Goal: Task Accomplishment & Management: Manage account settings

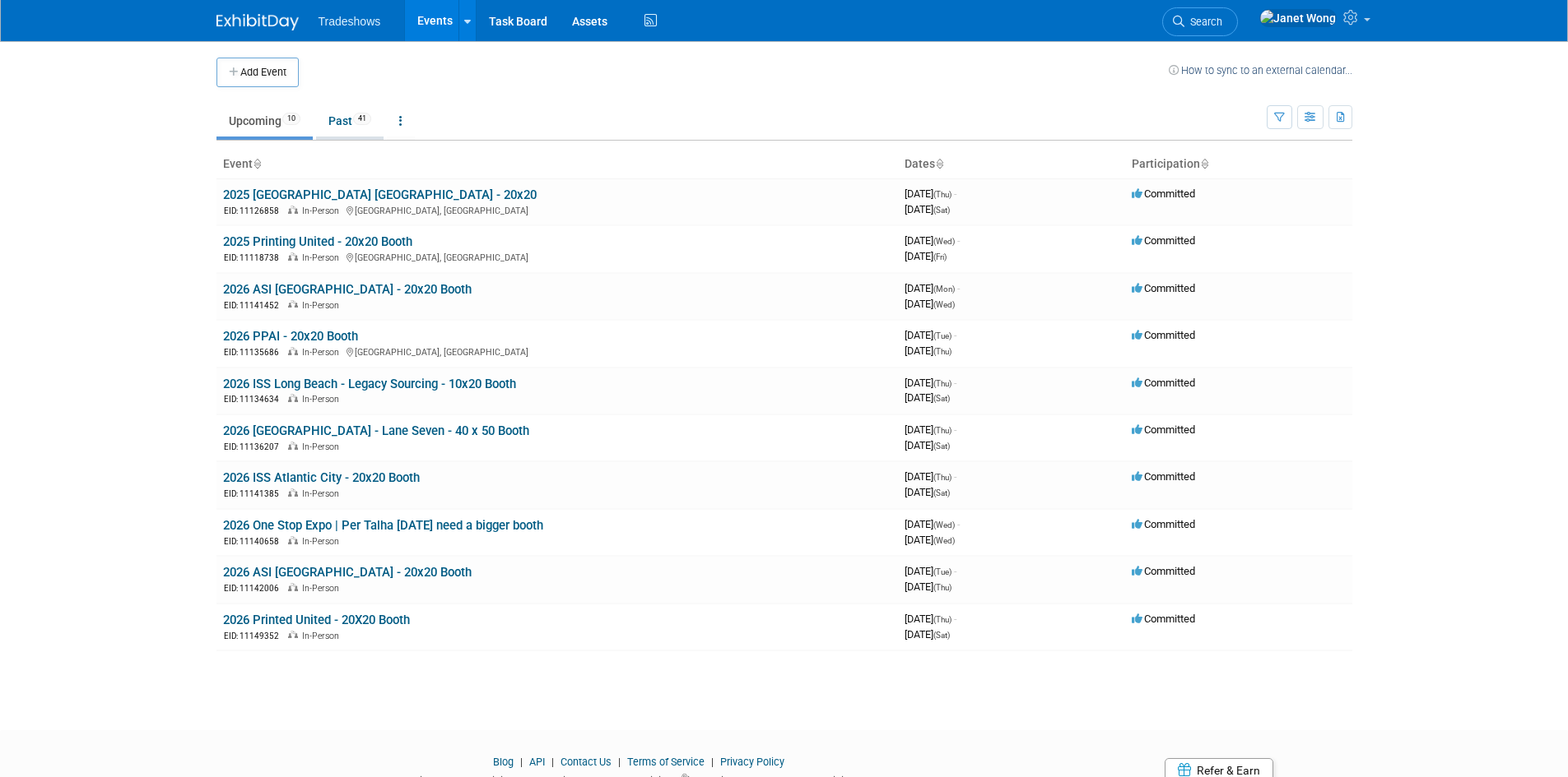
click at [341, 138] on li "Past 41" at bounding box center [350, 123] width 68 height 35
click at [344, 115] on link "Past 41" at bounding box center [350, 121] width 68 height 31
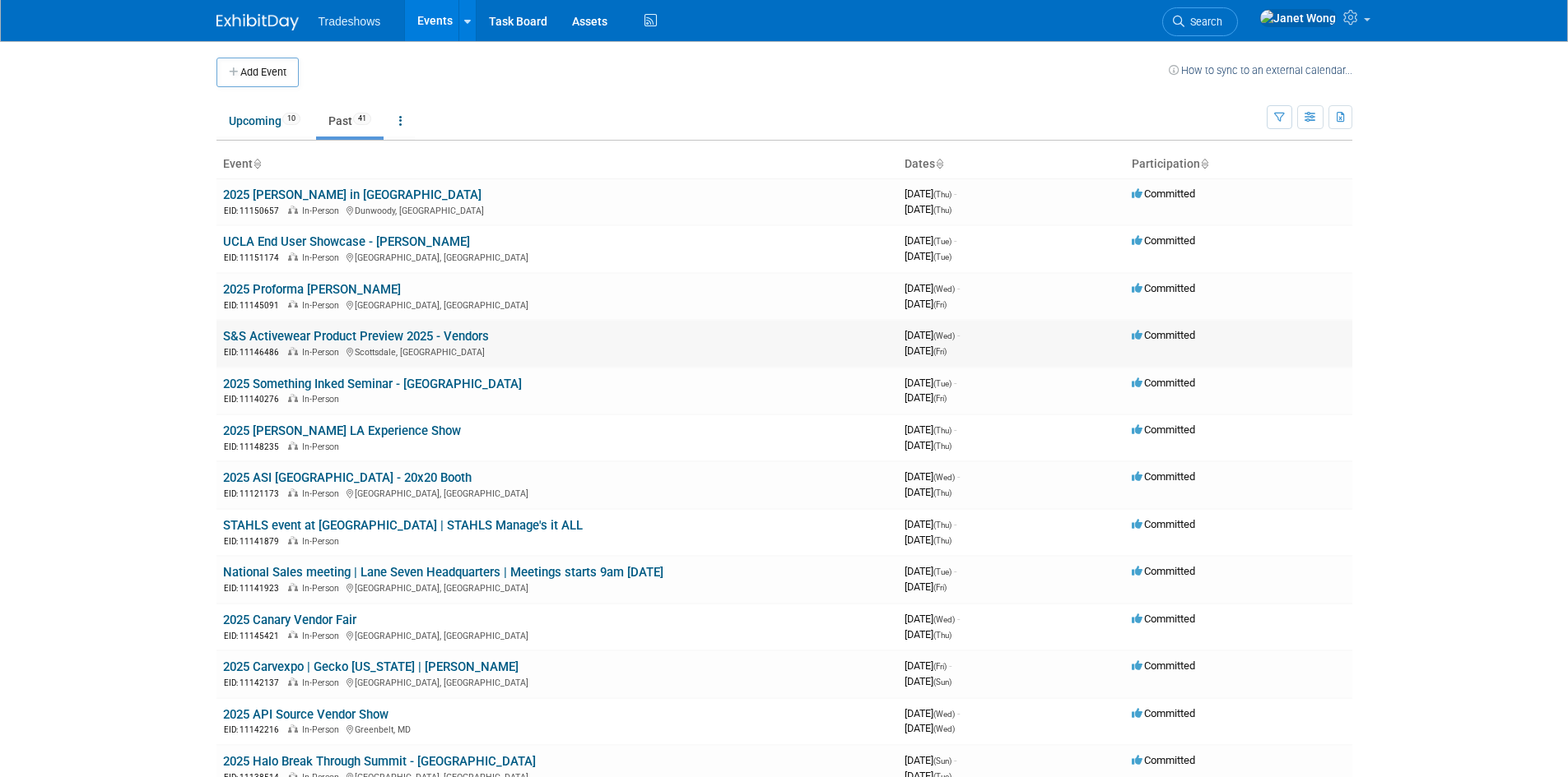
click at [345, 333] on link "S&S Activewear Product Preview 2025 - Vendors" at bounding box center [356, 337] width 266 height 15
click at [291, 292] on link "2025 Proforma [PERSON_NAME]" at bounding box center [311, 290] width 178 height 15
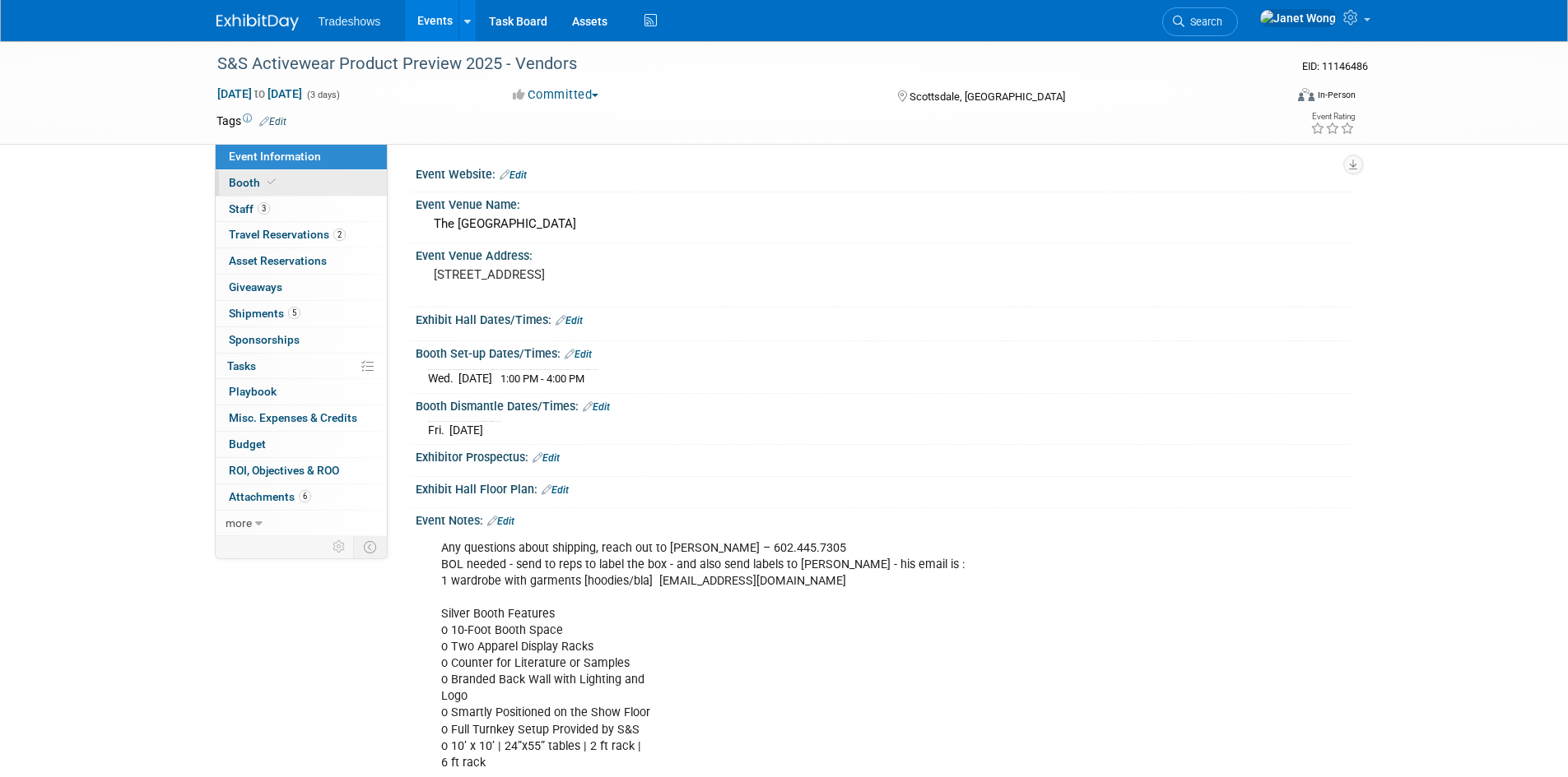
click at [294, 187] on link "Booth" at bounding box center [301, 182] width 171 height 26
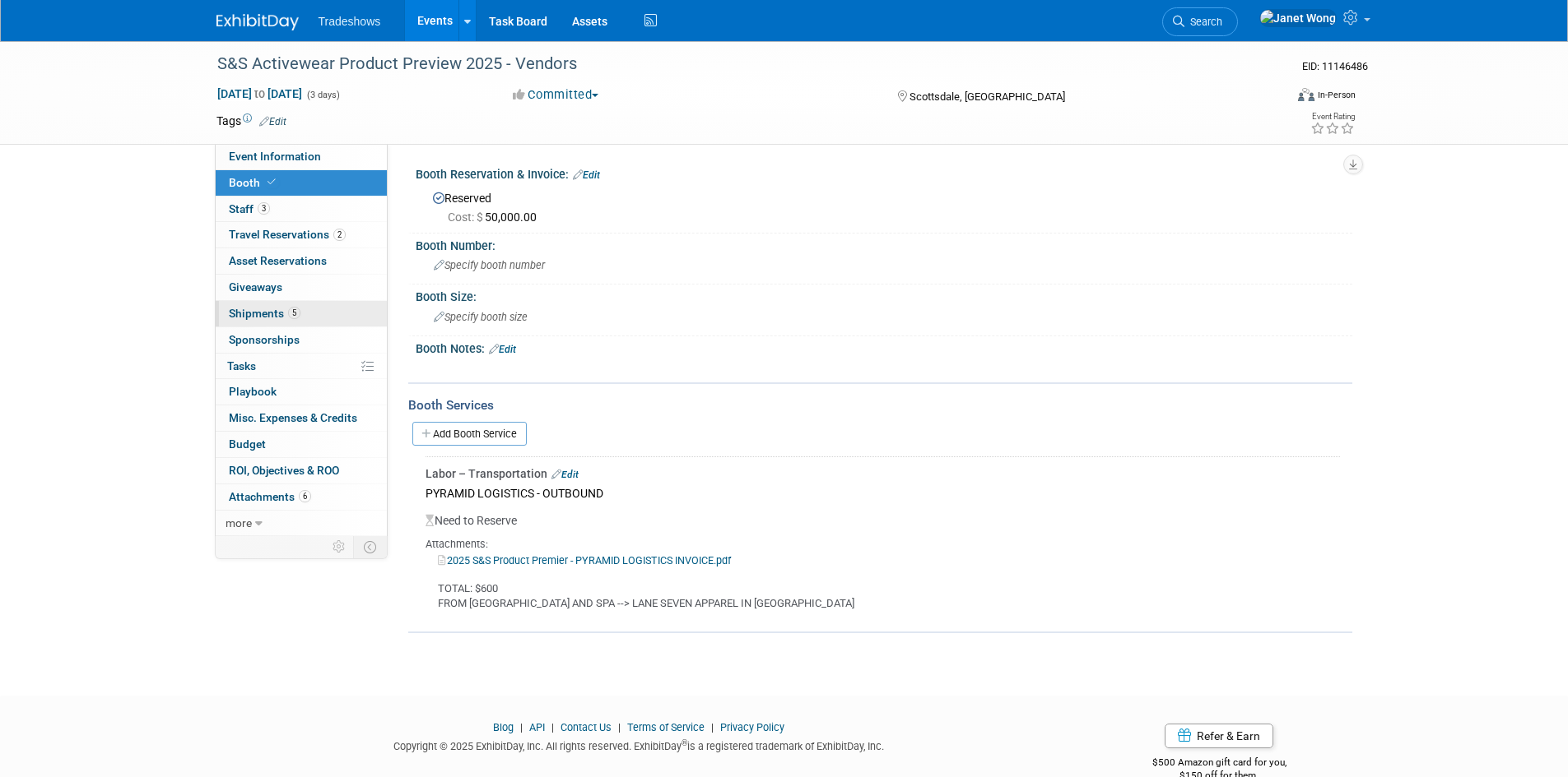
click at [286, 314] on span "Shipments 5" at bounding box center [264, 314] width 72 height 13
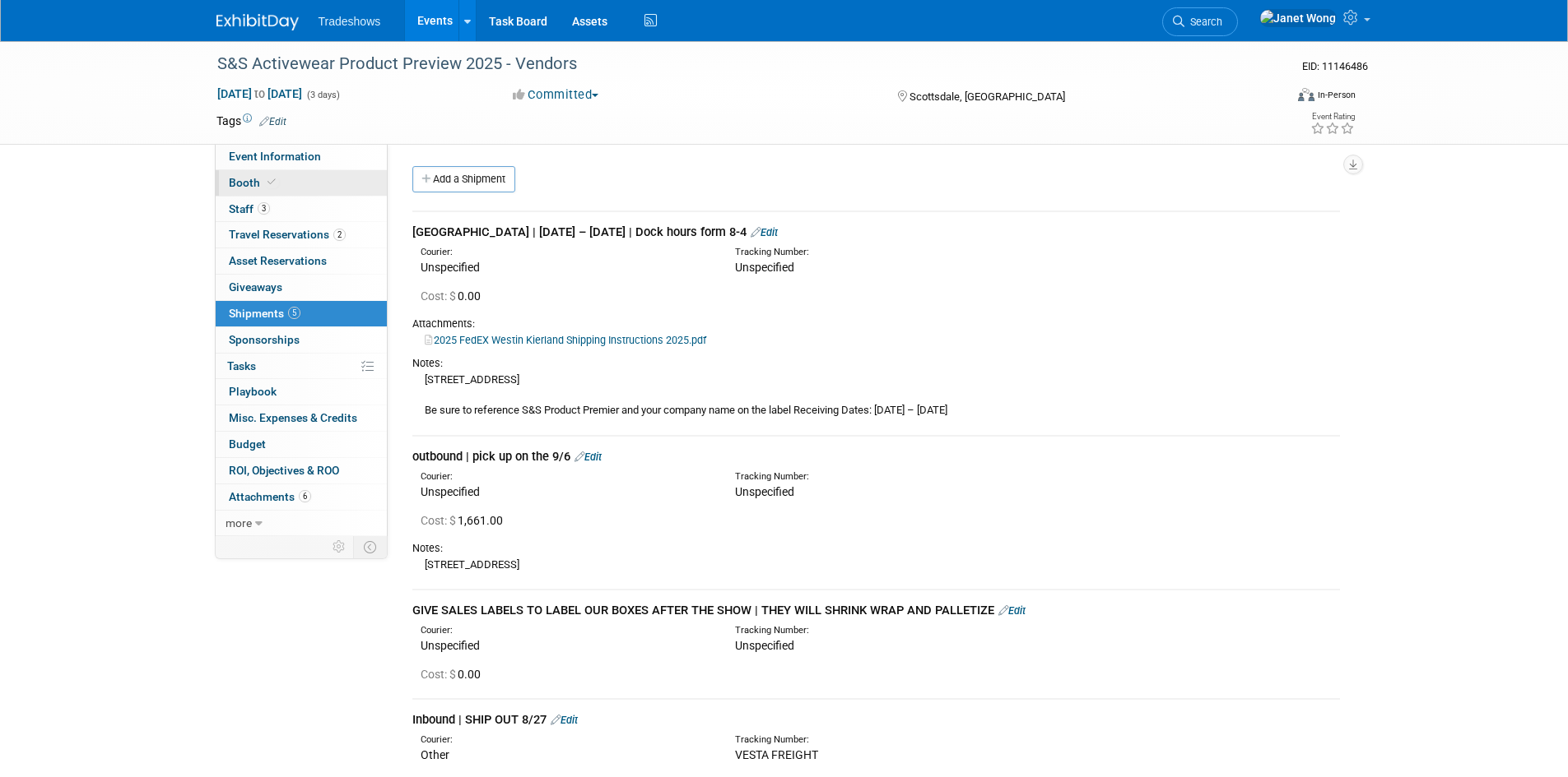
click at [295, 190] on link "Booth" at bounding box center [301, 182] width 171 height 26
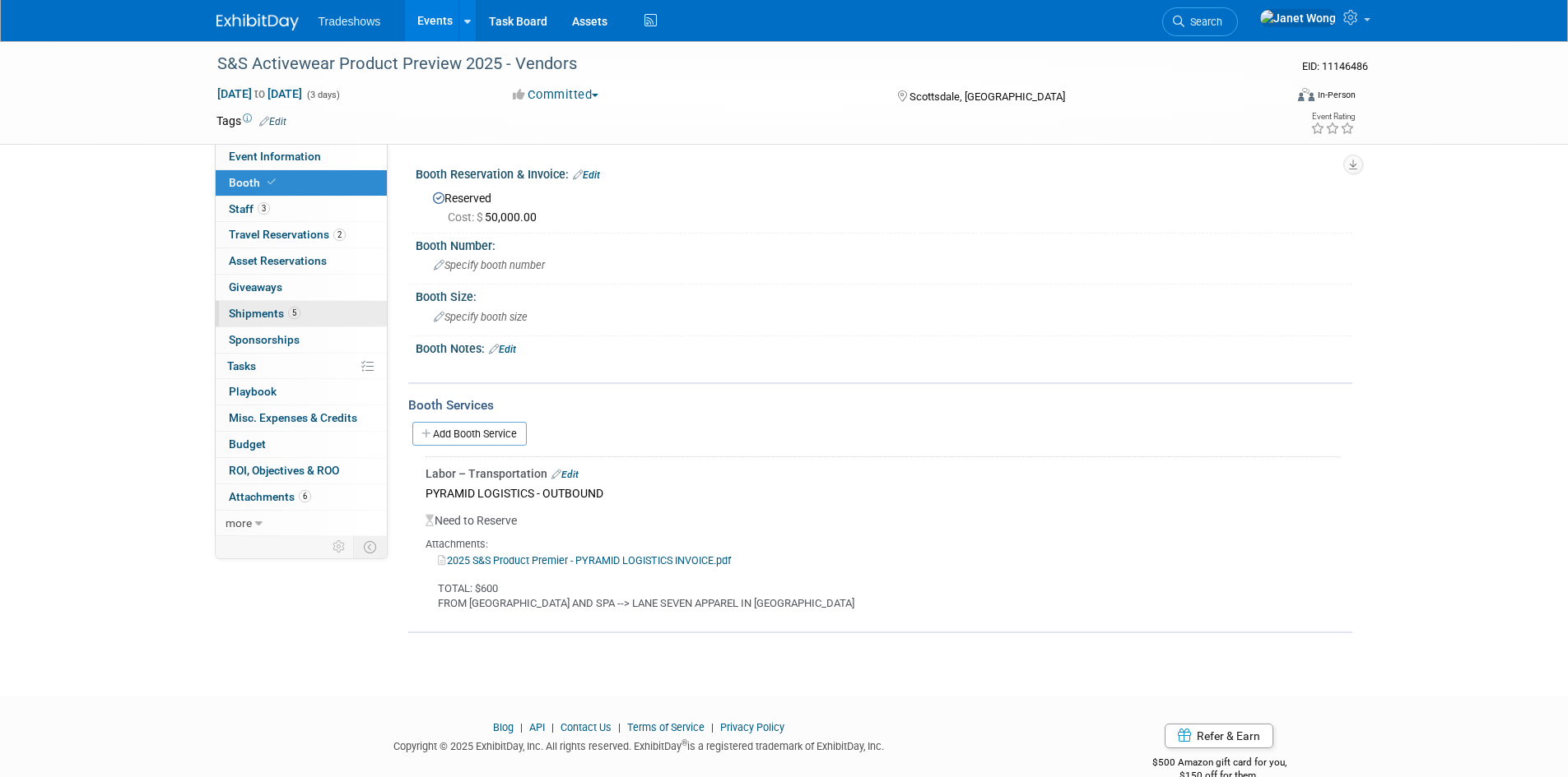
click at [241, 310] on span "Shipments 5" at bounding box center [264, 314] width 72 height 13
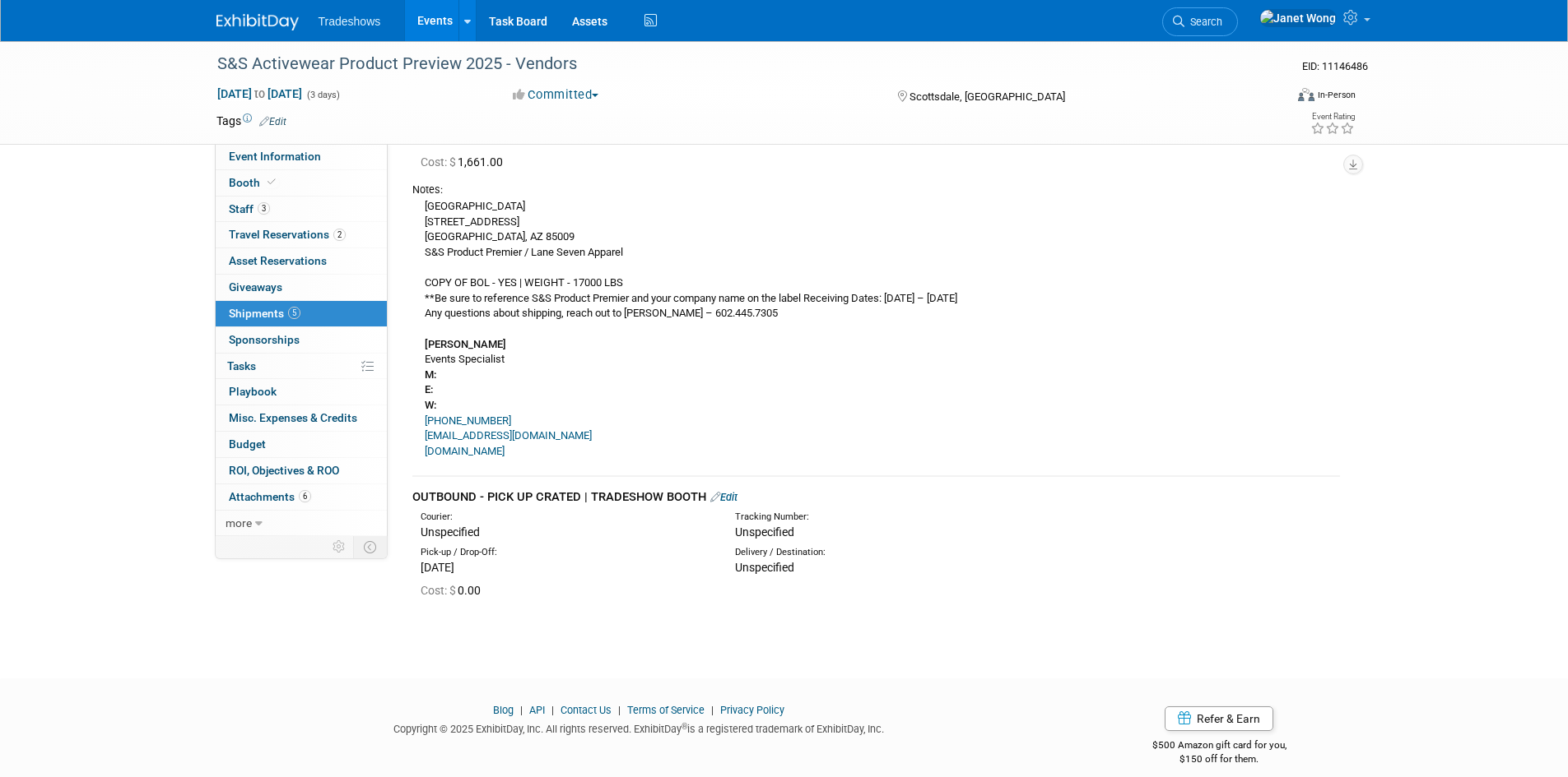
scroll to position [638, 0]
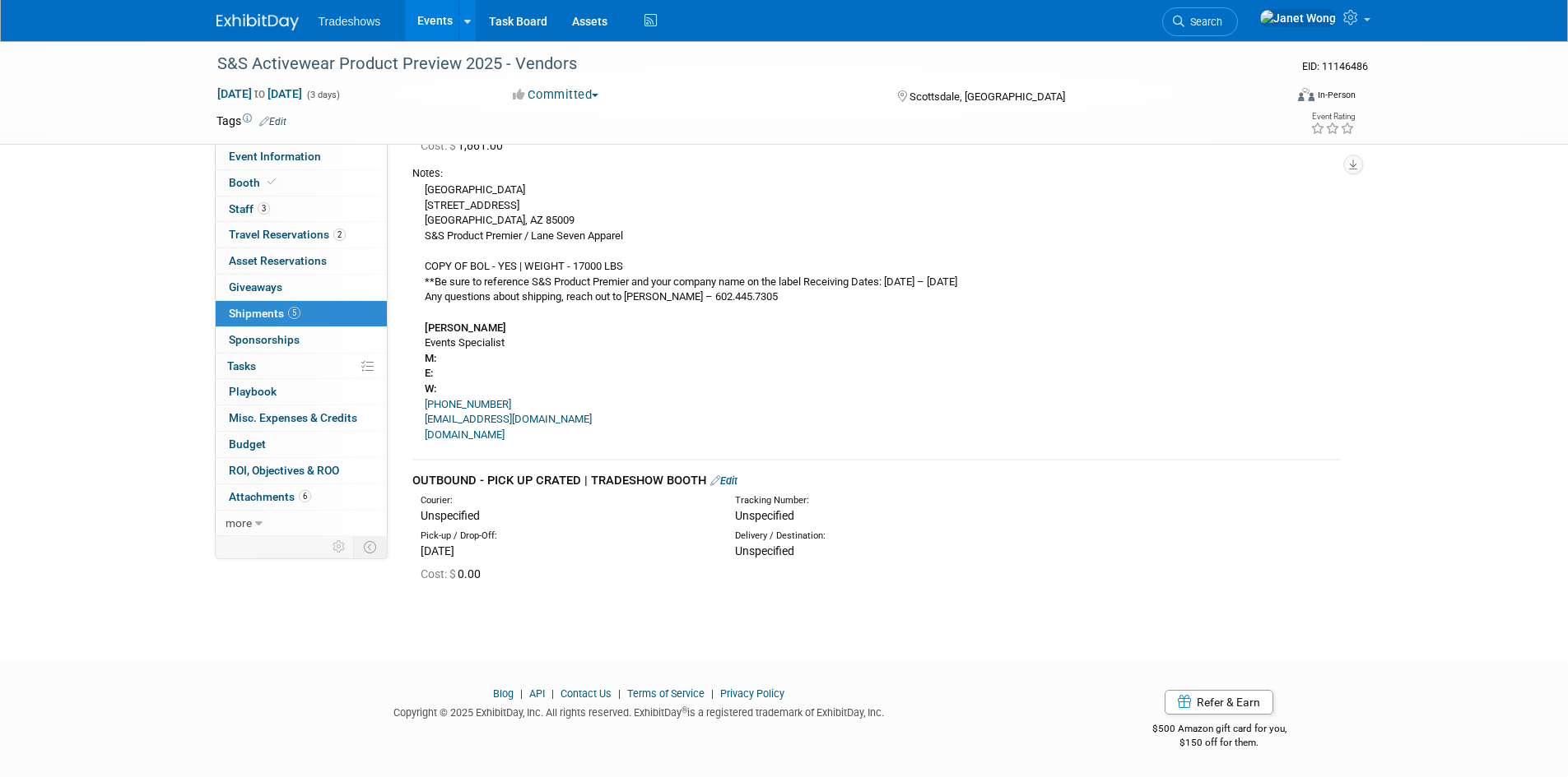
click at [733, 483] on link "Edit" at bounding box center [724, 481] width 27 height 12
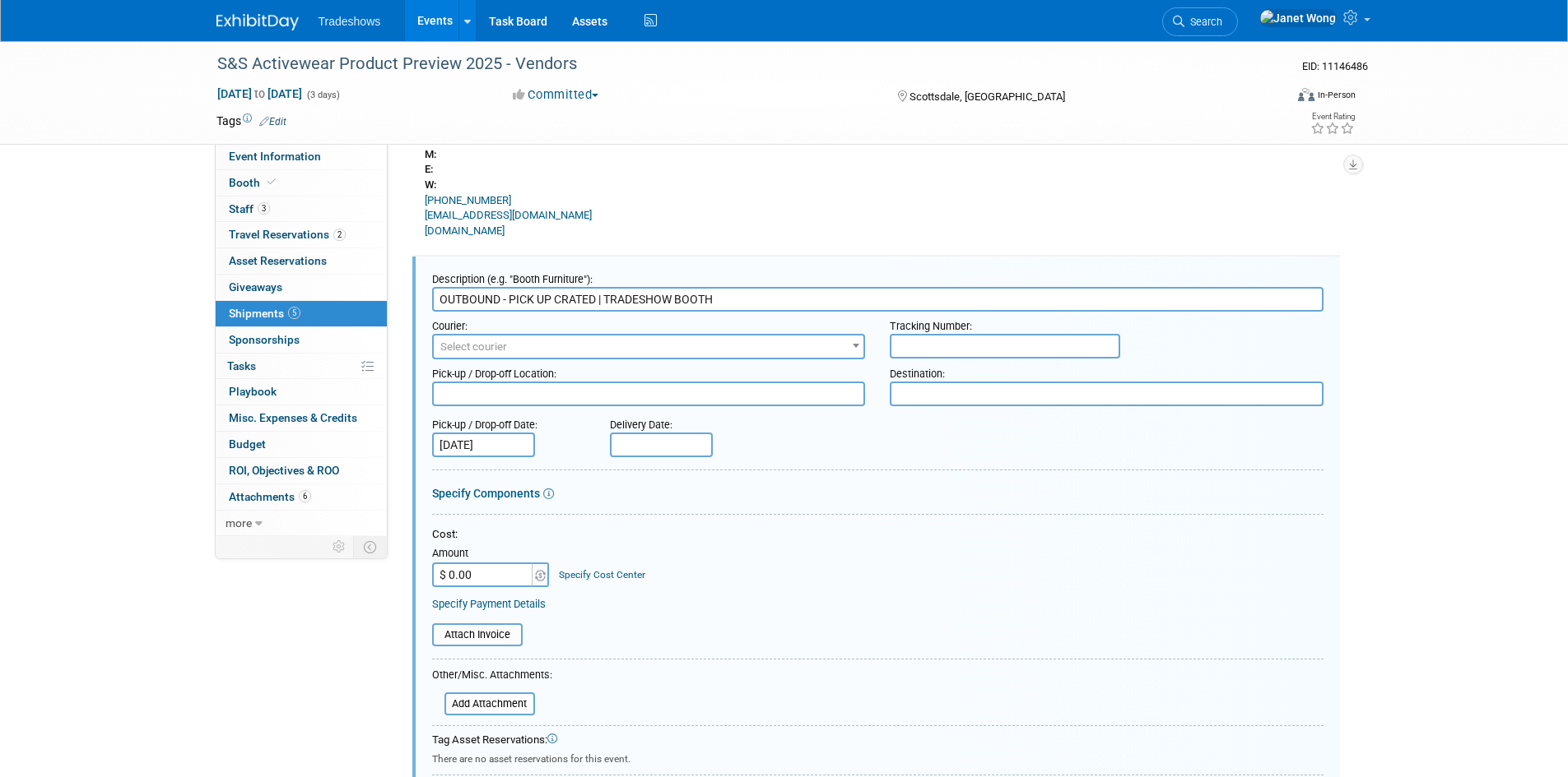
scroll to position [747, 0]
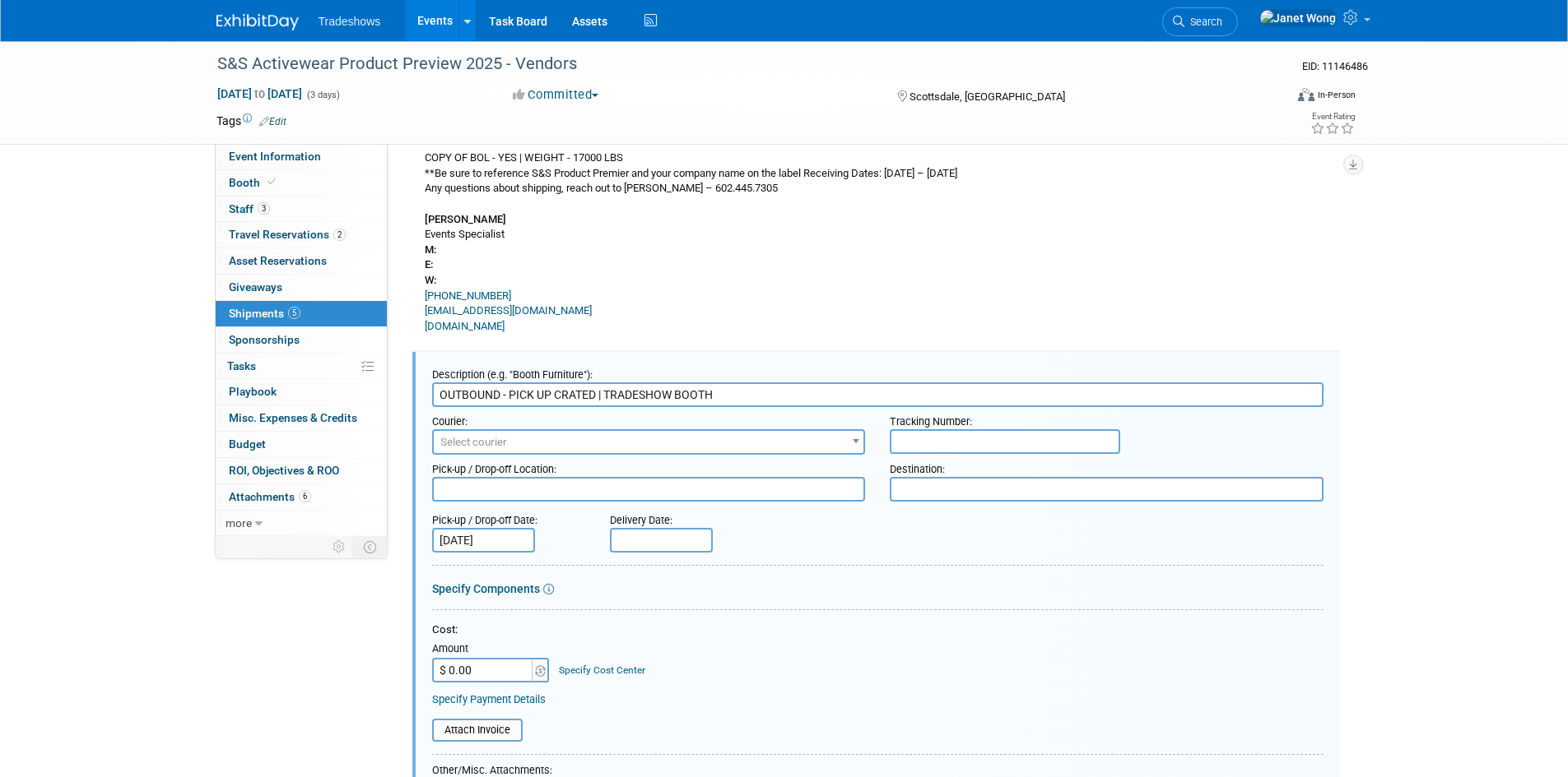
click at [446, 539] on input "[DATE]" at bounding box center [483, 541] width 103 height 25
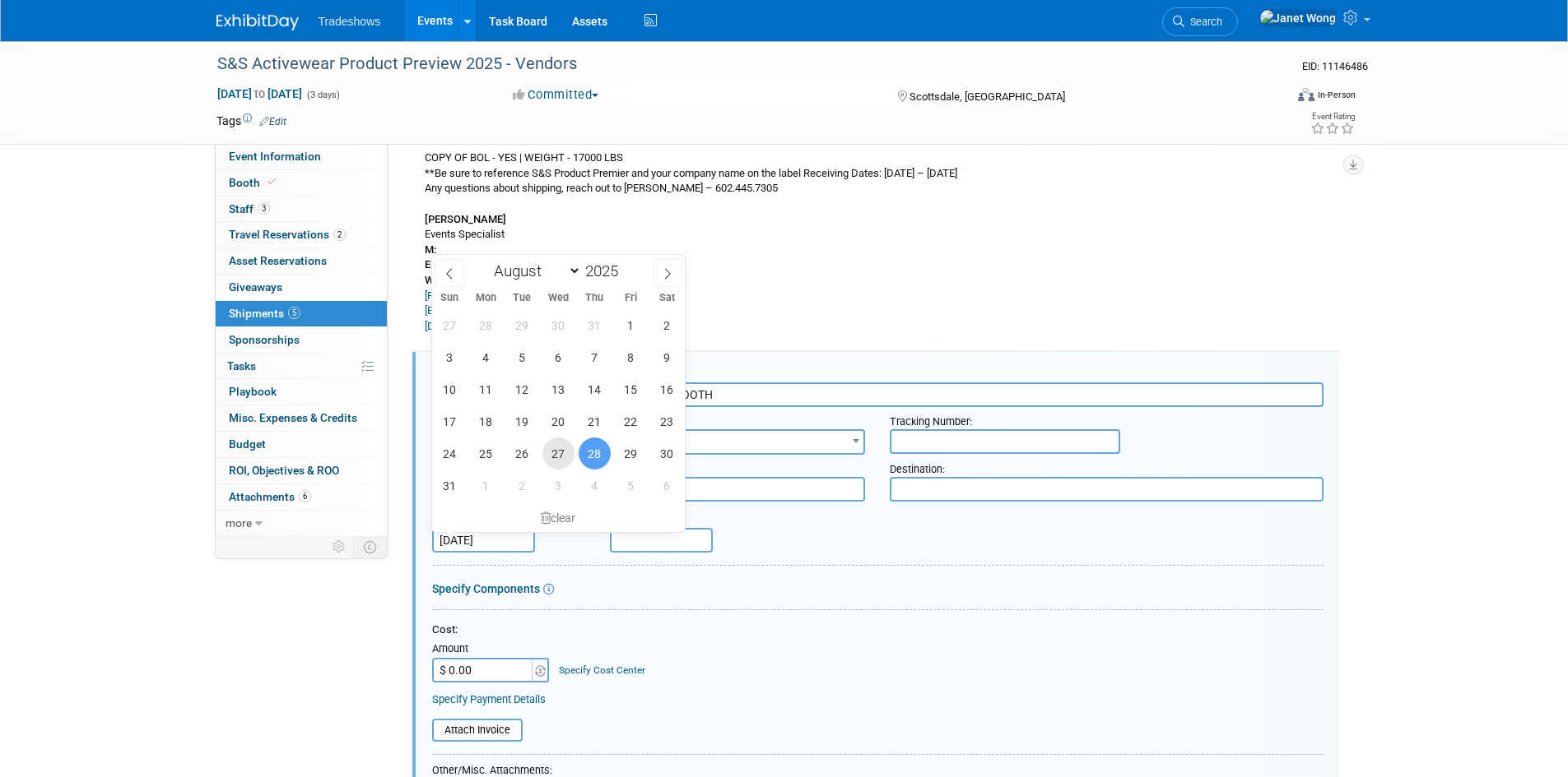
click at [551, 453] on span "27" at bounding box center [558, 453] width 32 height 32
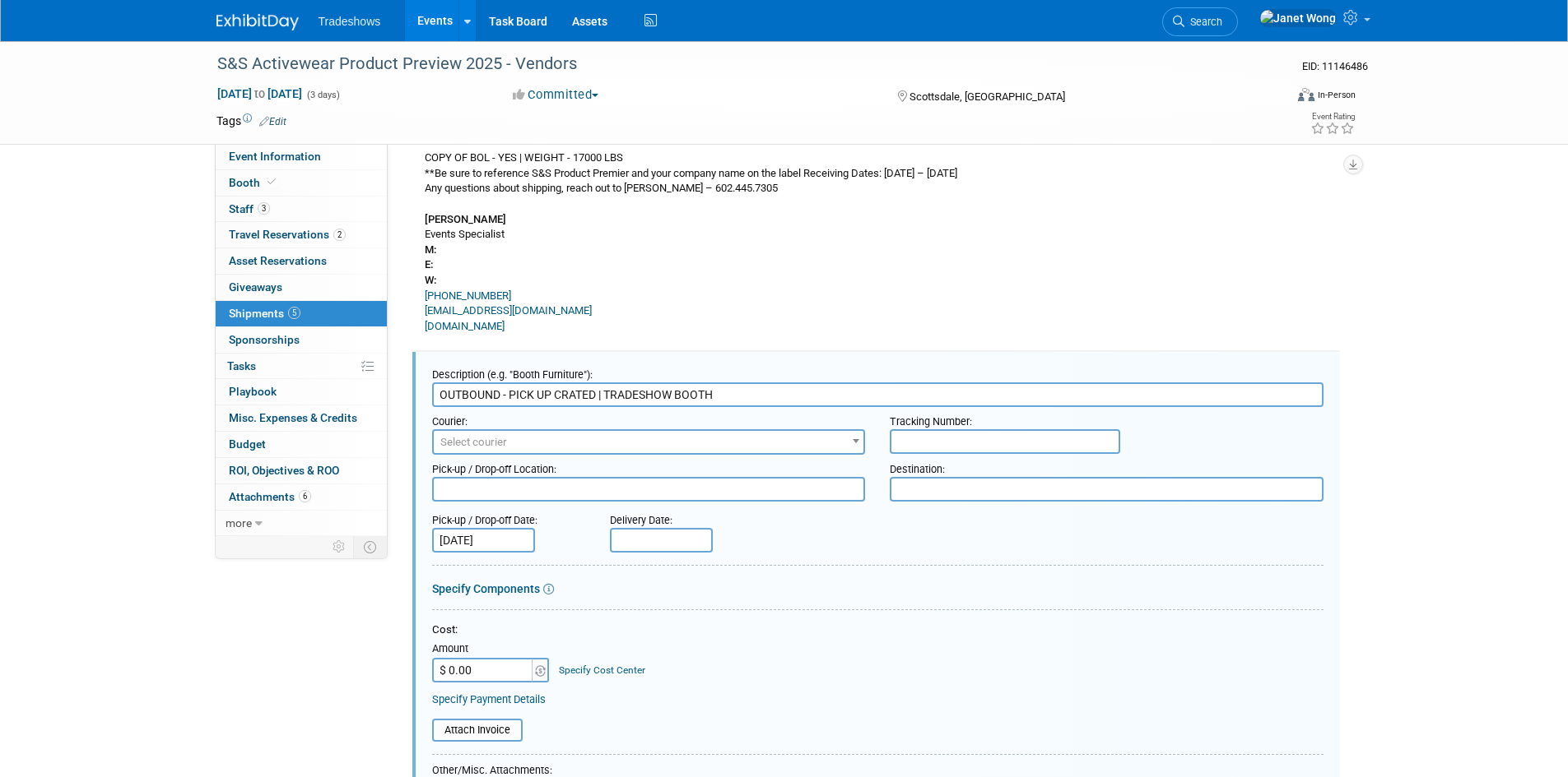
click at [513, 547] on input "[DATE]" at bounding box center [483, 541] width 103 height 25
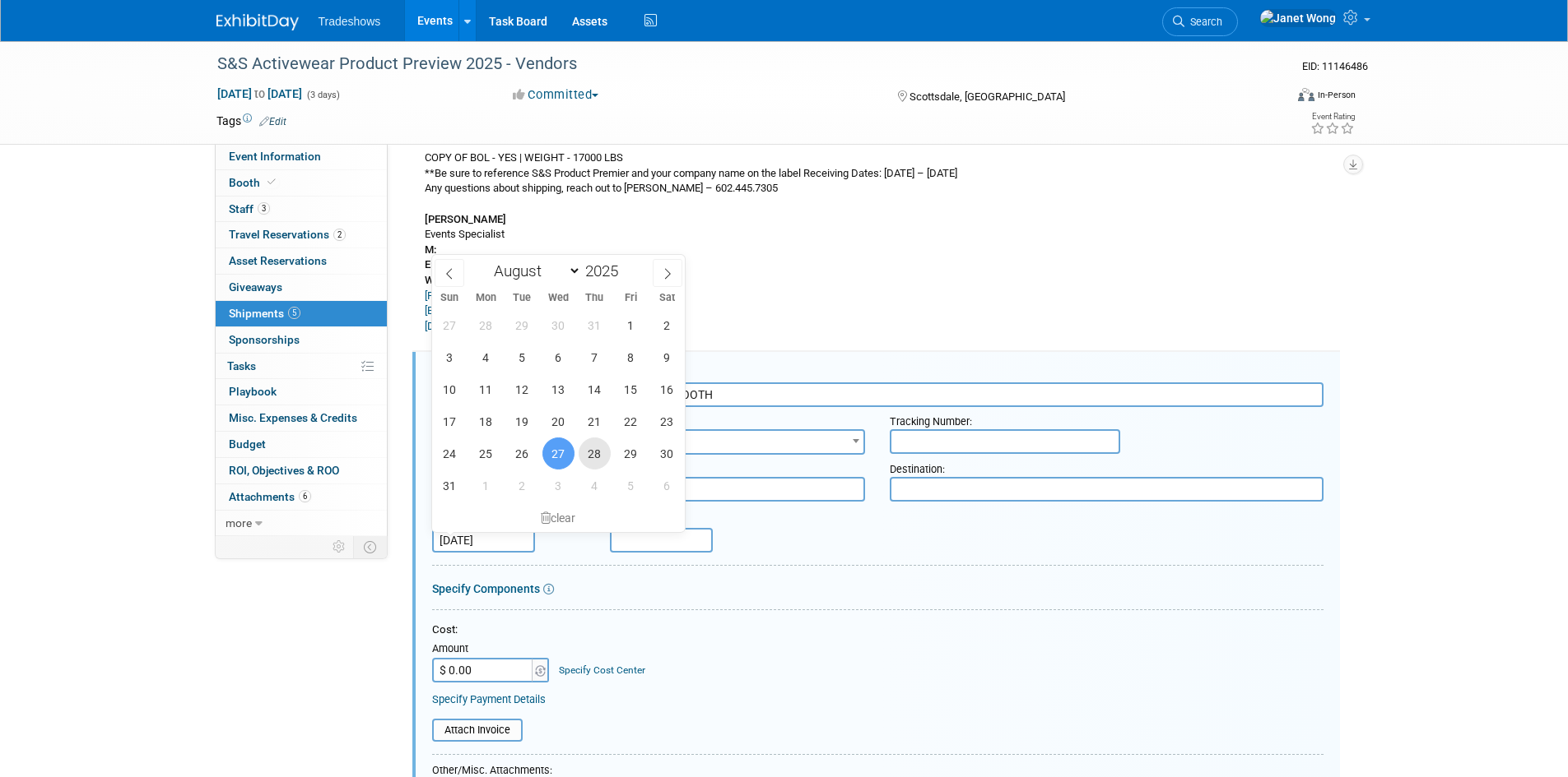
click at [598, 451] on span "28" at bounding box center [594, 453] width 32 height 32
type input "[DATE]"
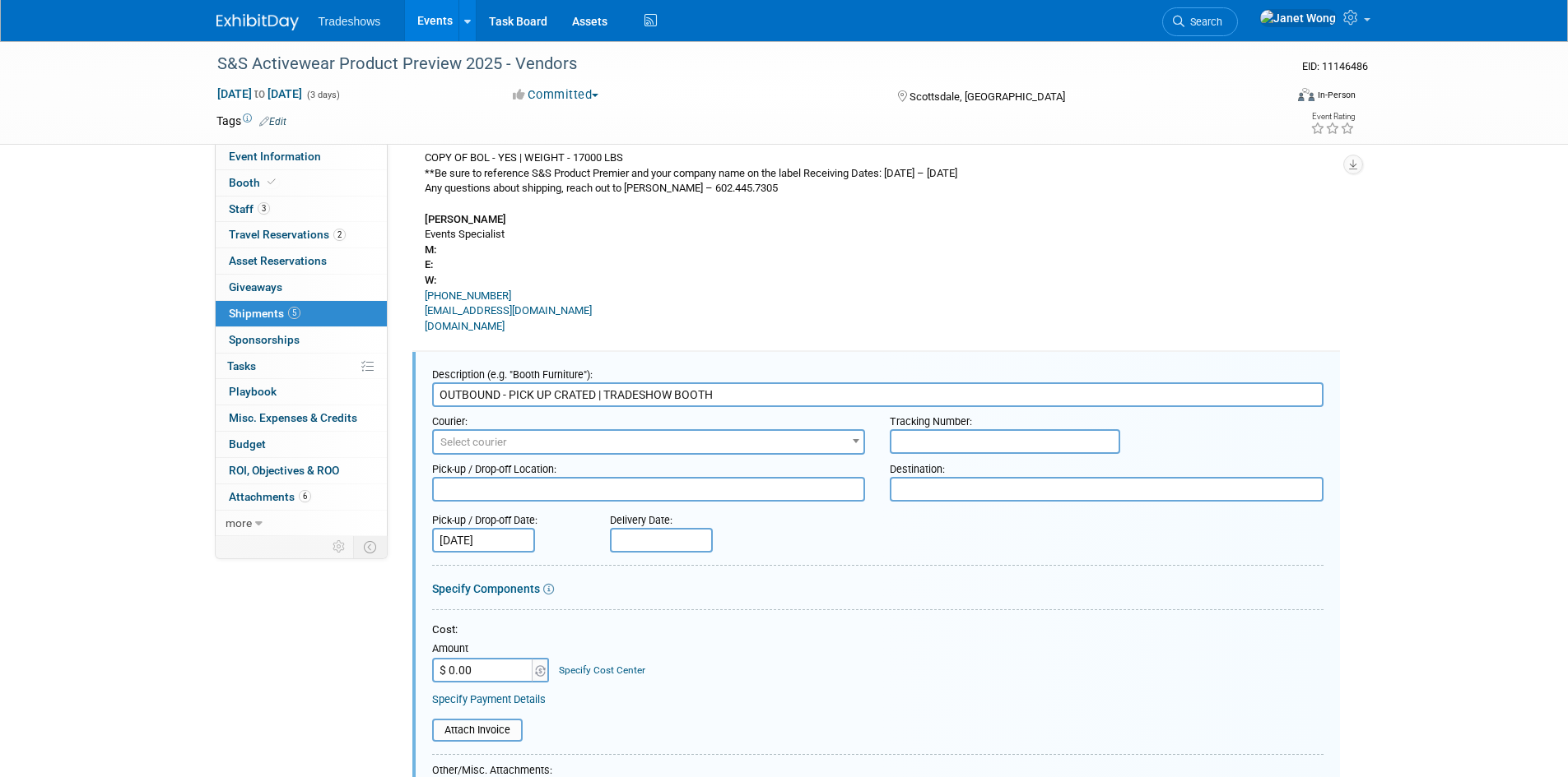
click at [730, 397] on input "OUTBOUND - PICK UP CRATED | TRADESHOW BOOTH" at bounding box center [877, 395] width 891 height 25
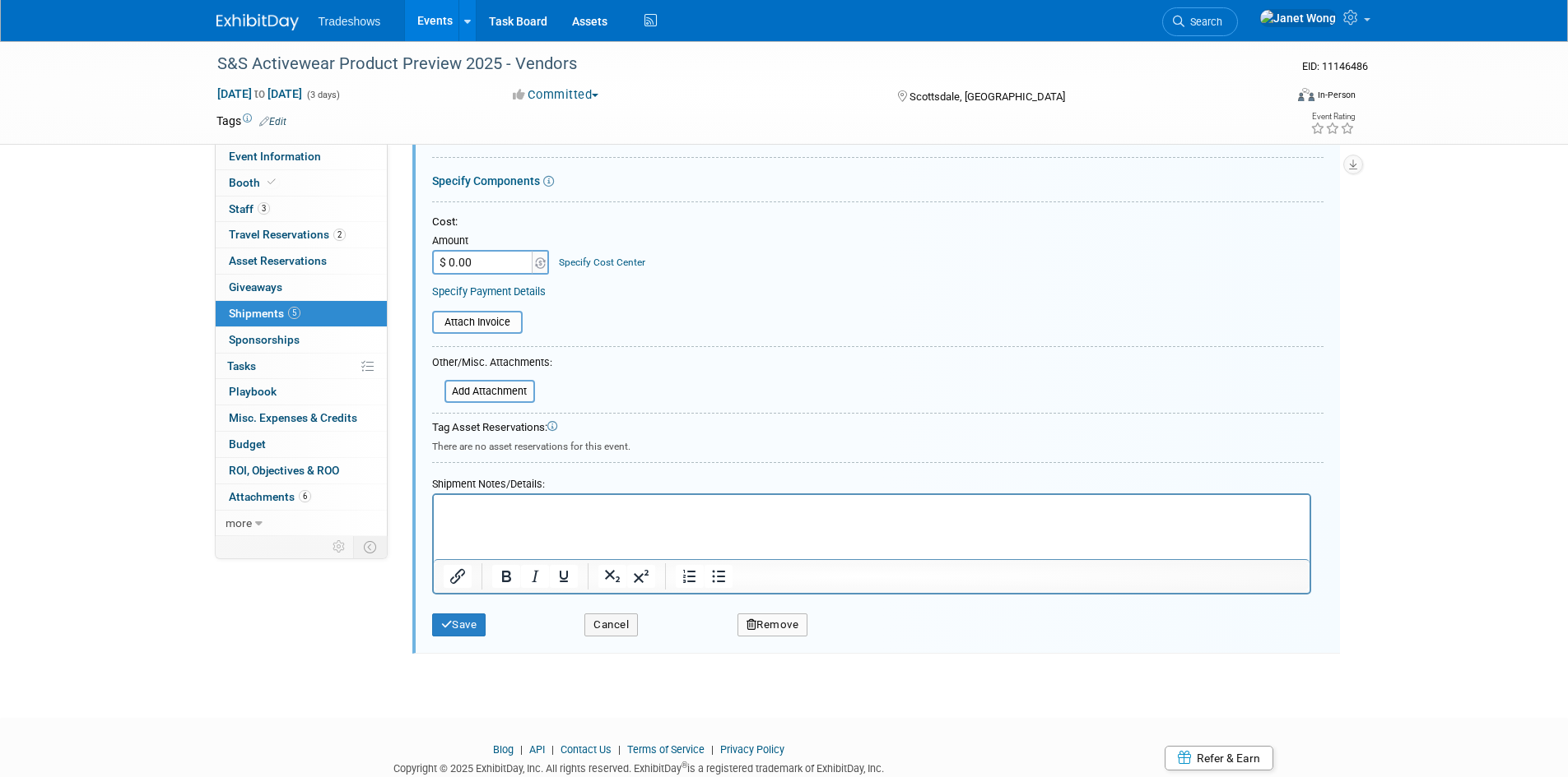
scroll to position [1158, 0]
type input "OUTBOUND - PICK UP CRATED | TRADESHOW BOOTH (shipped 8/27)"
click at [444, 616] on icon "submit" at bounding box center [447, 621] width 12 height 11
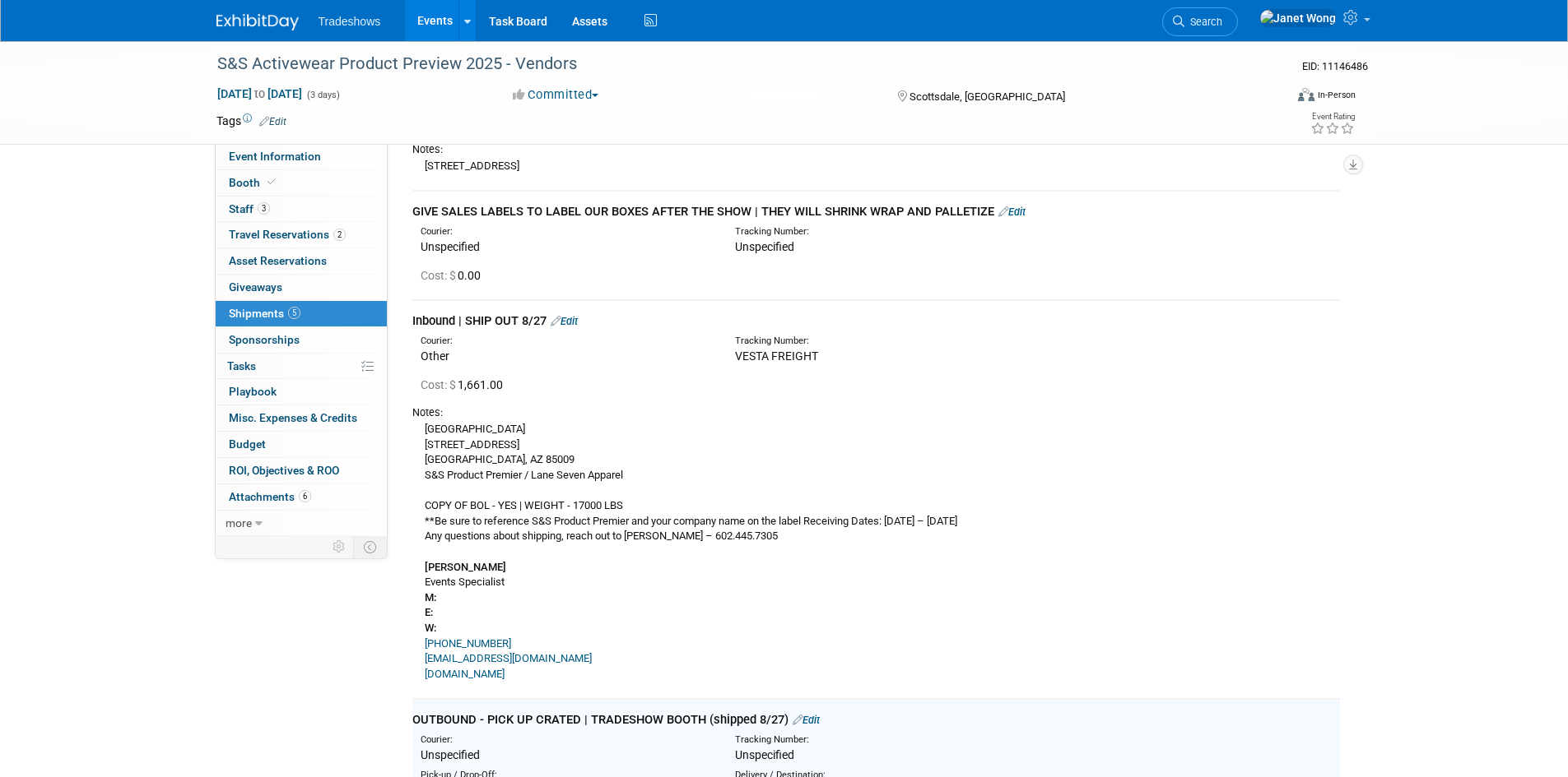
scroll to position [391, 0]
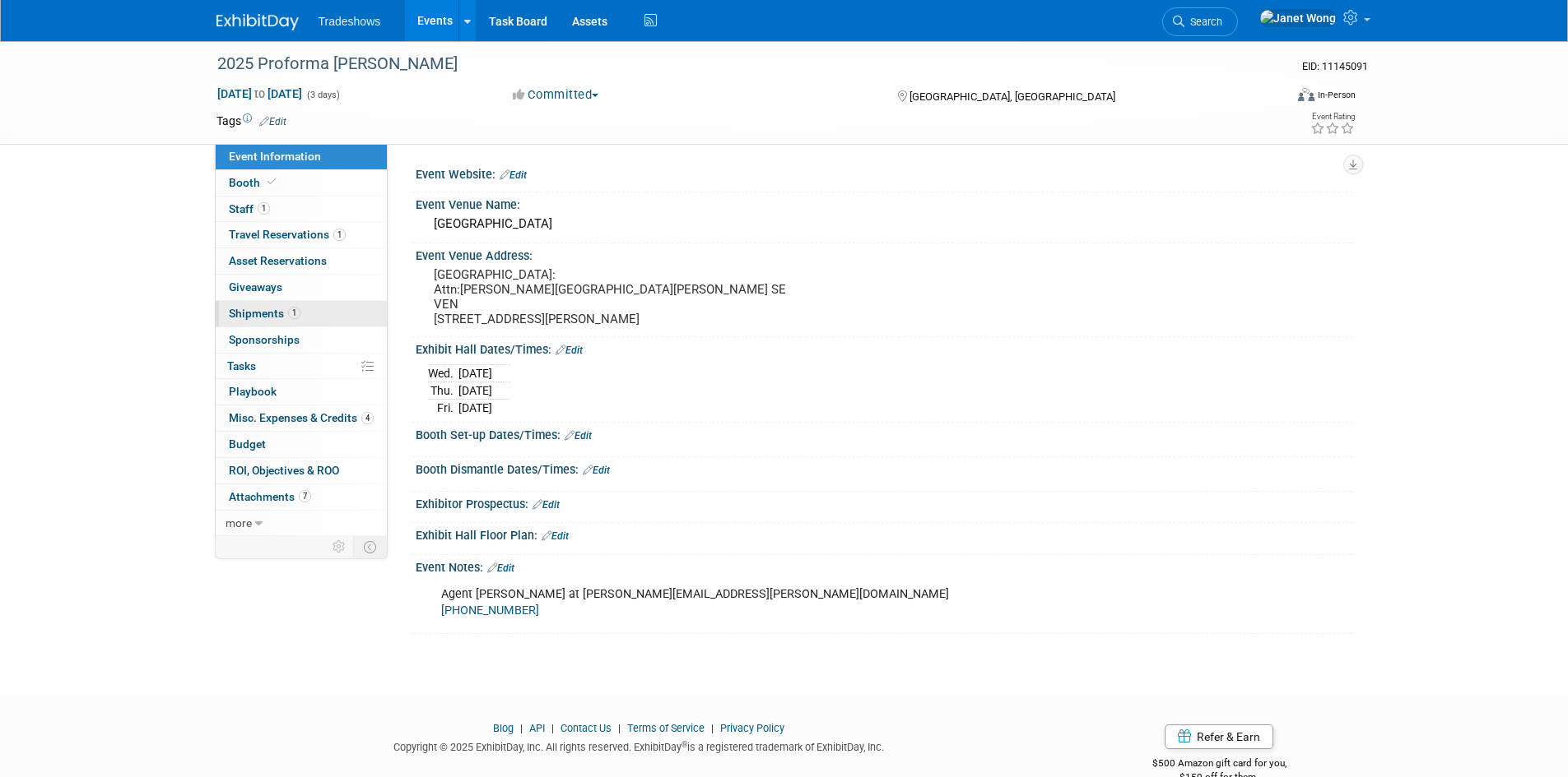
click at [264, 318] on span "Shipments 1" at bounding box center [264, 314] width 72 height 13
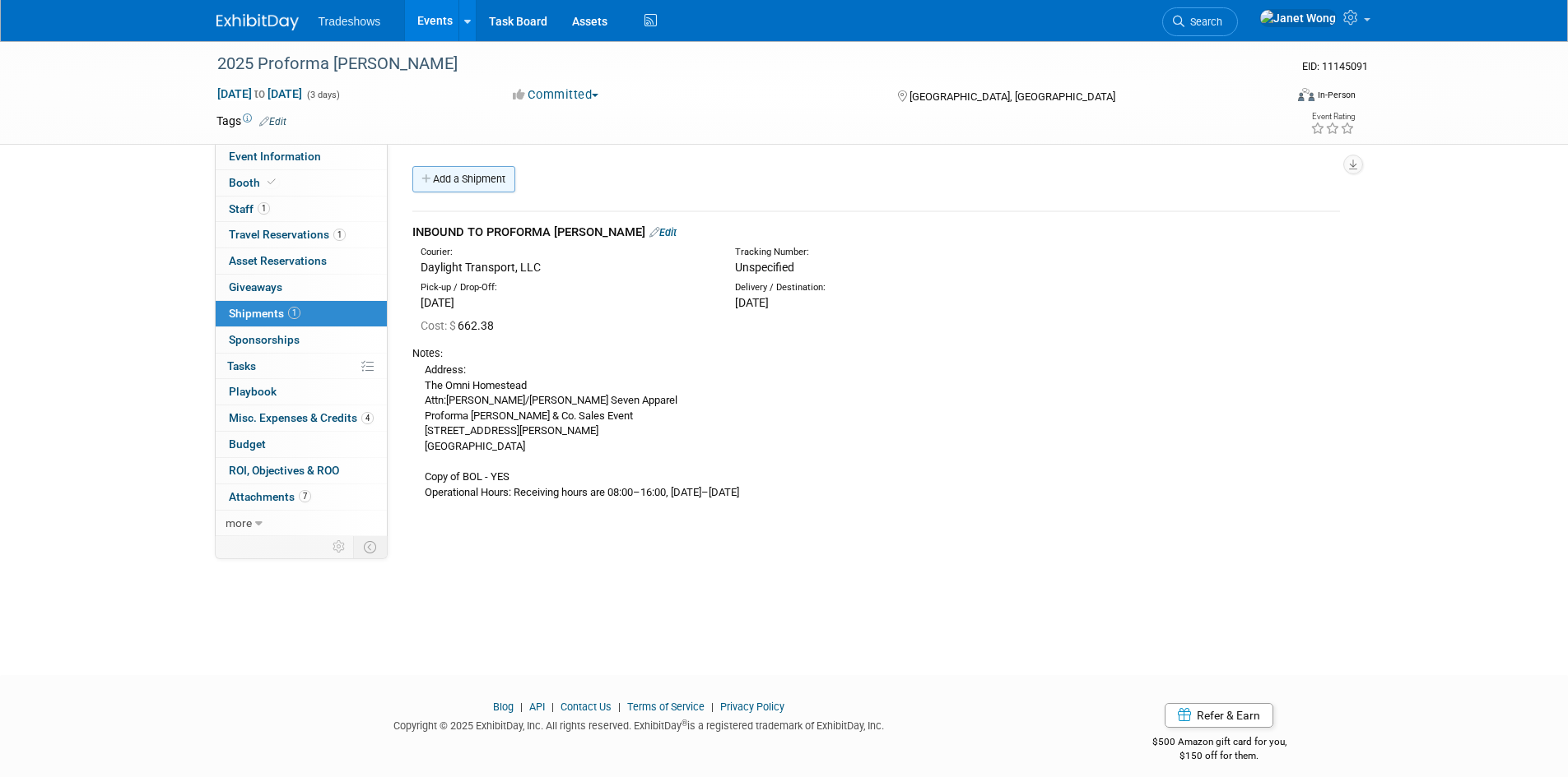
click at [470, 170] on link "Add a Shipment" at bounding box center [463, 179] width 103 height 26
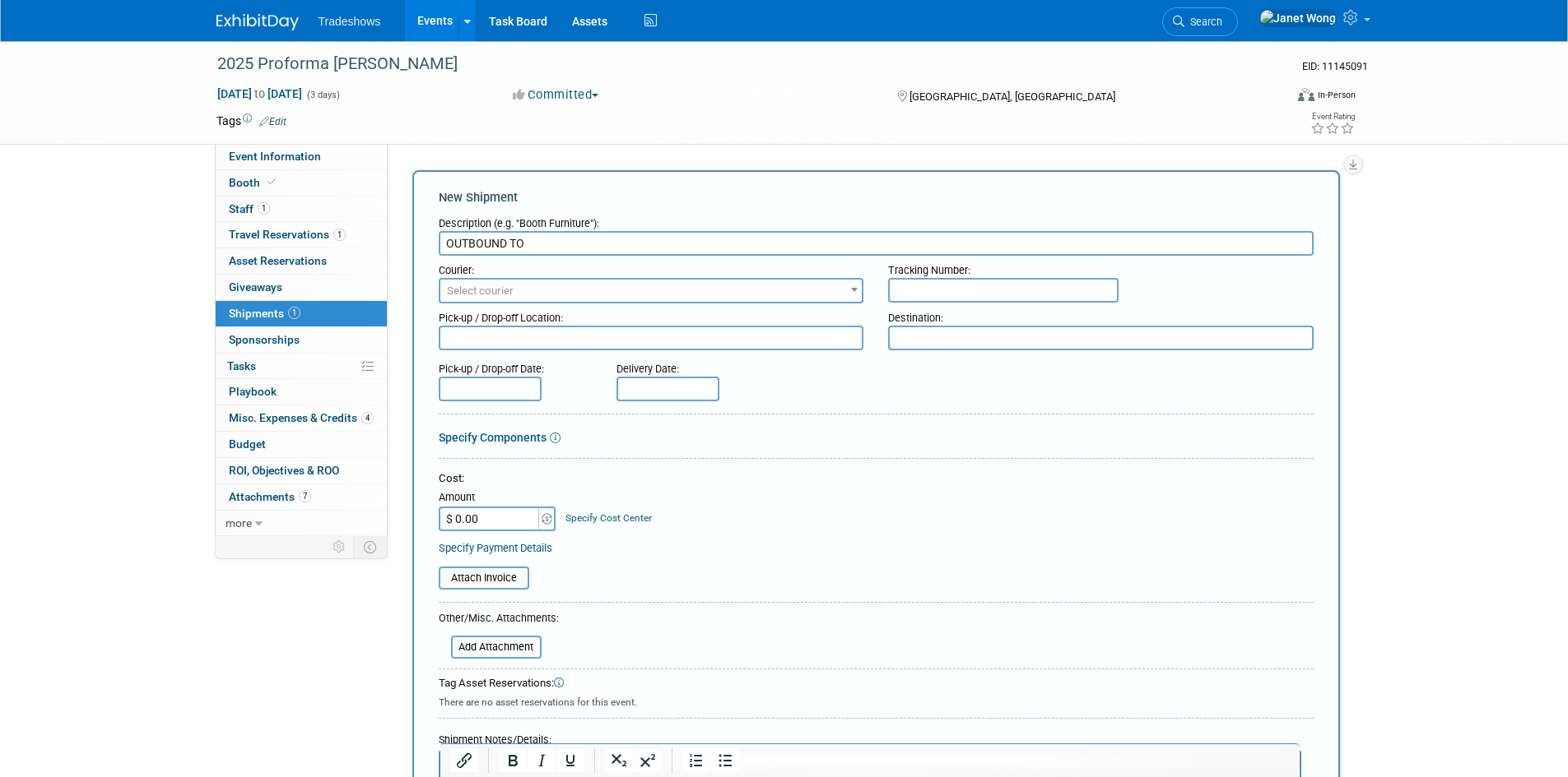
click at [587, 236] on input "OUTBOUND TO" at bounding box center [876, 244] width 875 height 25
type input "OUTBOUND TO NADEL SHOW"
click at [553, 287] on span "Select courier" at bounding box center [651, 291] width 422 height 23
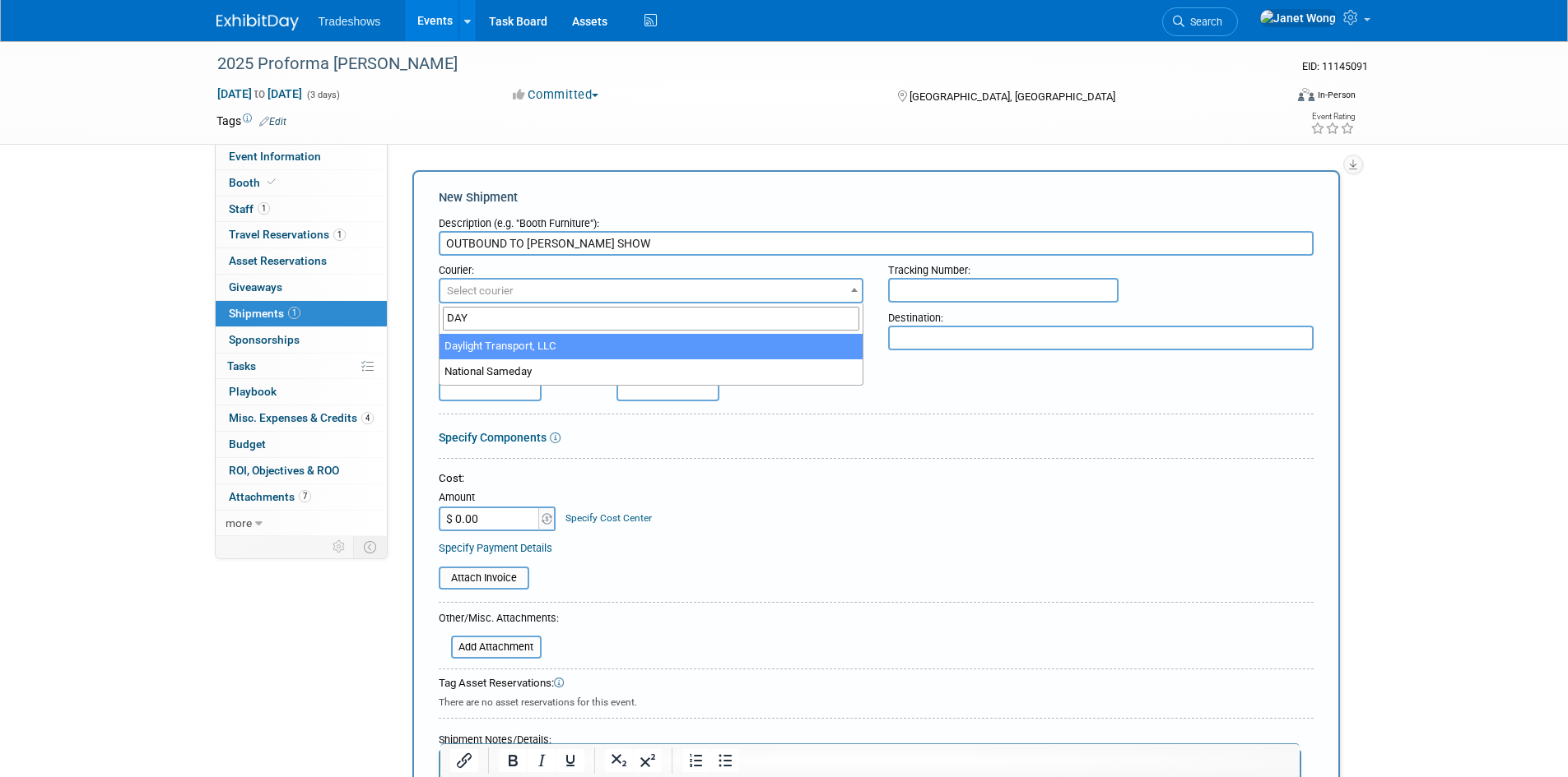
type input "DAY"
select select "117"
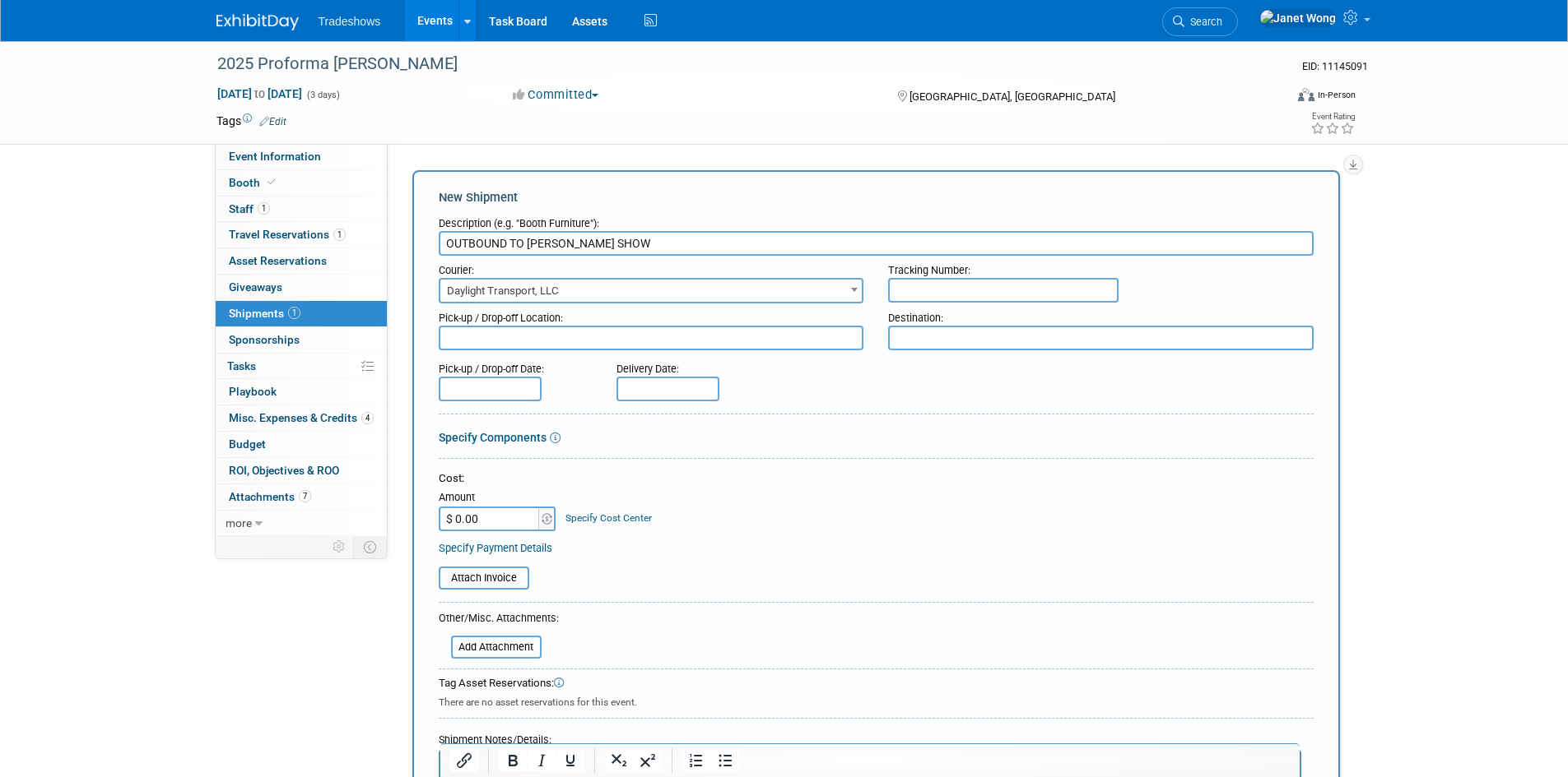
click at [506, 388] on input "text" at bounding box center [490, 389] width 103 height 25
click at [697, 242] on input "OUTBOUND TO NADEL SHOW" at bounding box center [876, 244] width 875 height 25
drag, startPoint x: 691, startPoint y: 241, endPoint x: 606, endPoint y: 260, distance: 87.1
click at [606, 260] on form "Description (e.g. "Booth Furniture"): OUTBOUND TO NADEL SHOW (SHIPPED 9/5) Cour…" at bounding box center [876, 545] width 875 height 673
type input "OUTBOUND TO NADEL SHOW"
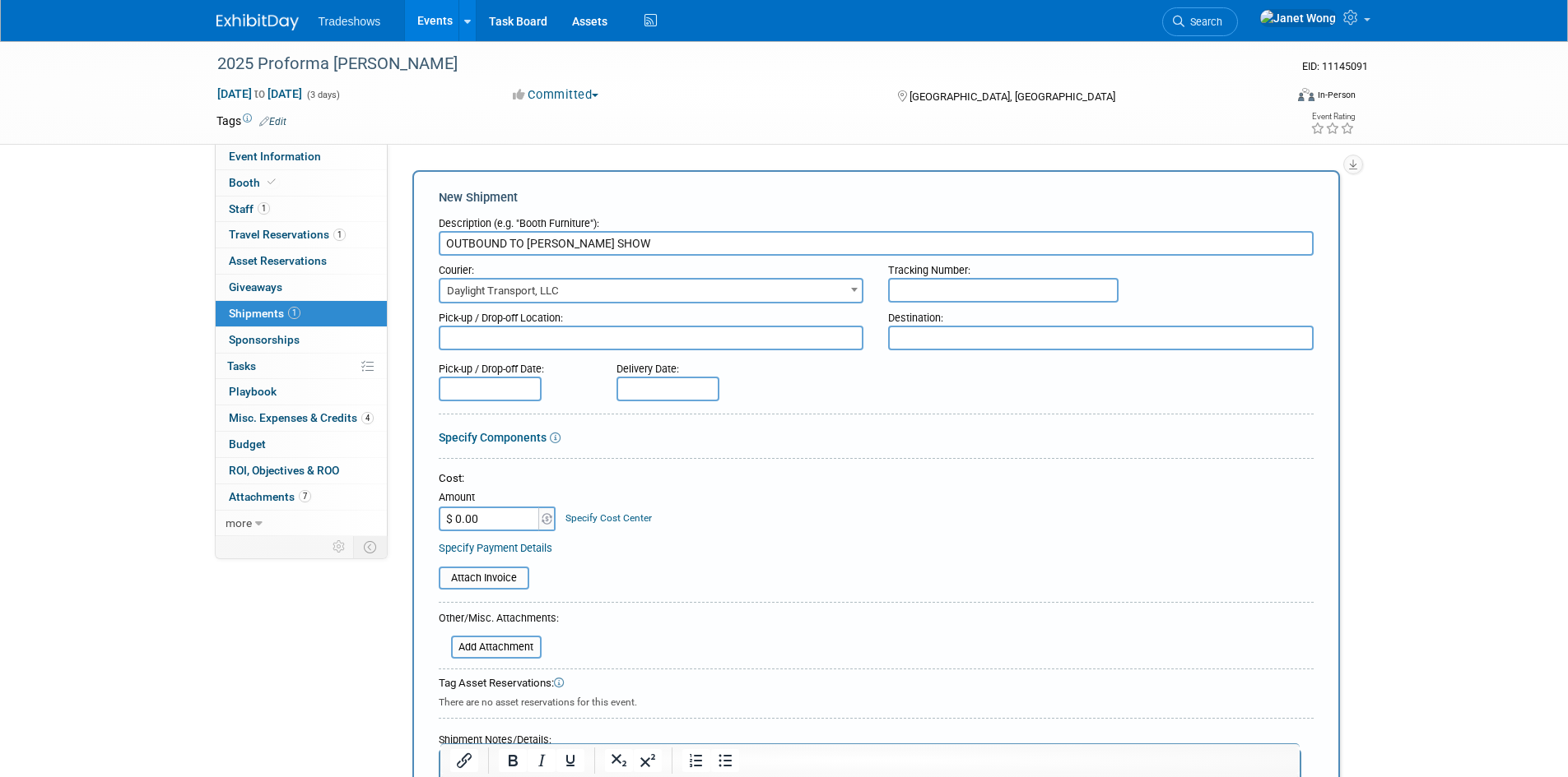
click at [501, 391] on input "text" at bounding box center [490, 389] width 103 height 25
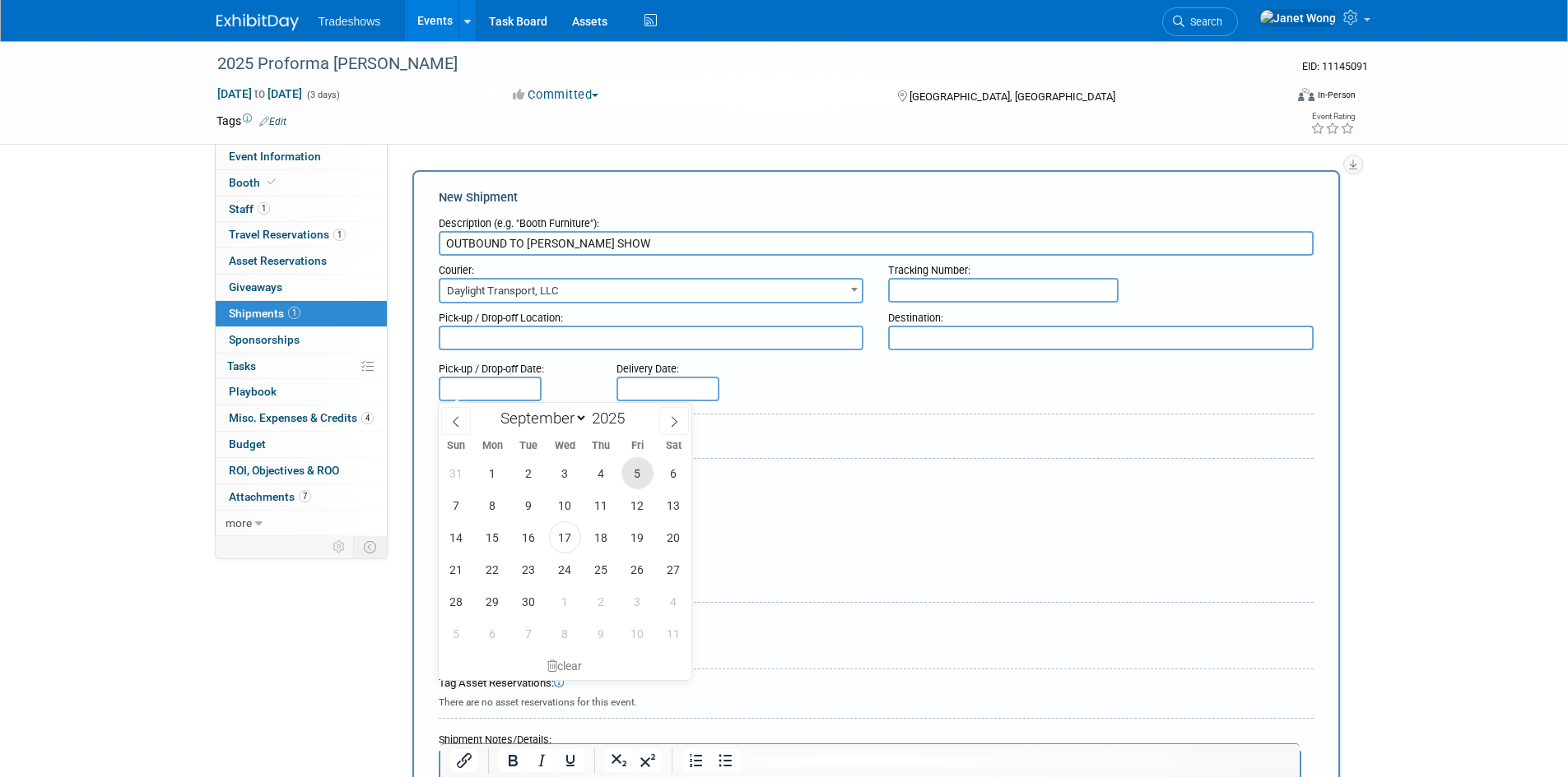
click at [637, 481] on span "5" at bounding box center [637, 473] width 32 height 32
type input "[DATE]"
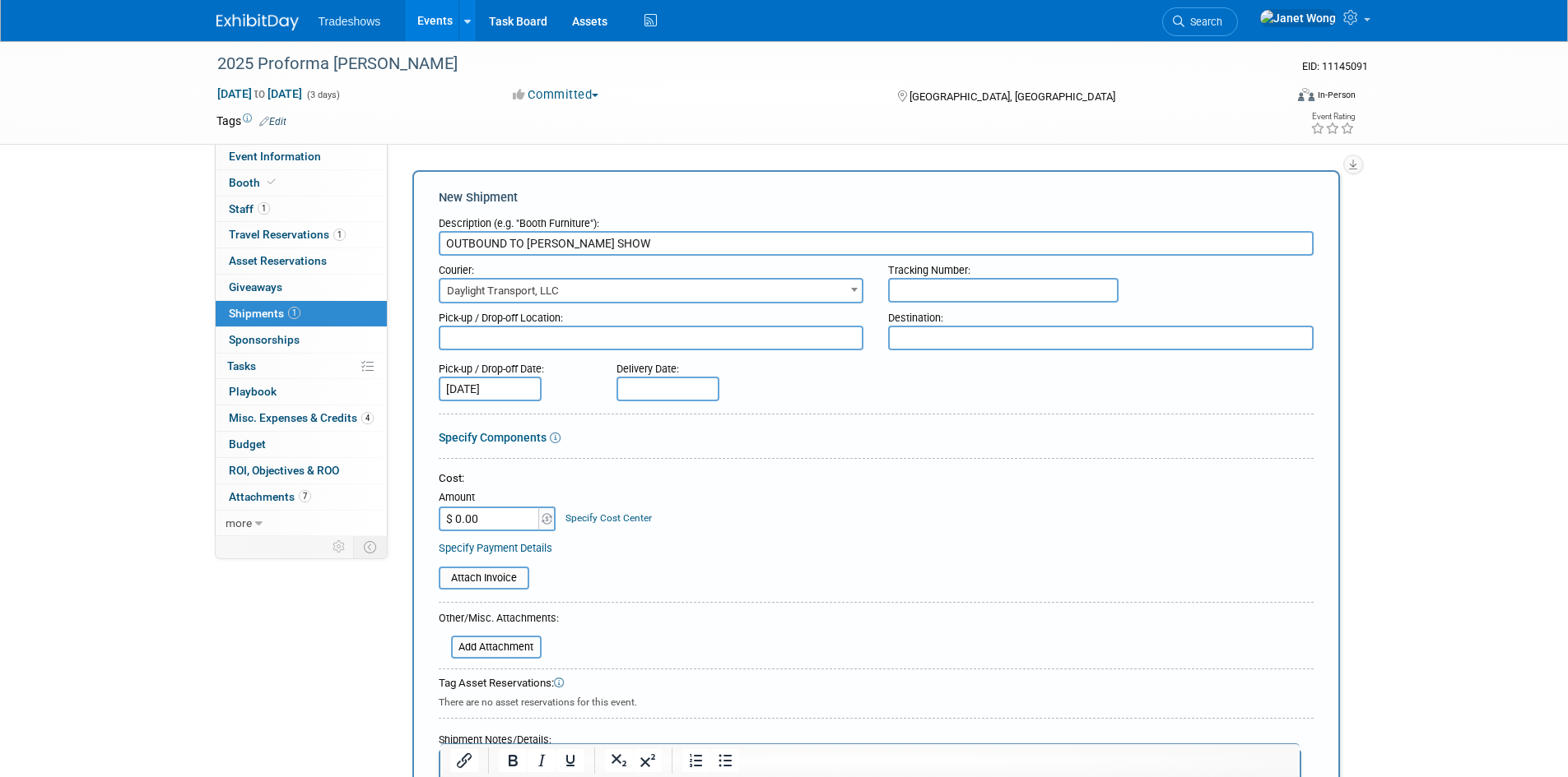
click at [798, 450] on form "Description (e.g. "Booth Furniture"): OUTBOUND TO NADEL SHOW Courier: 007EX 17 …" at bounding box center [876, 545] width 875 height 673
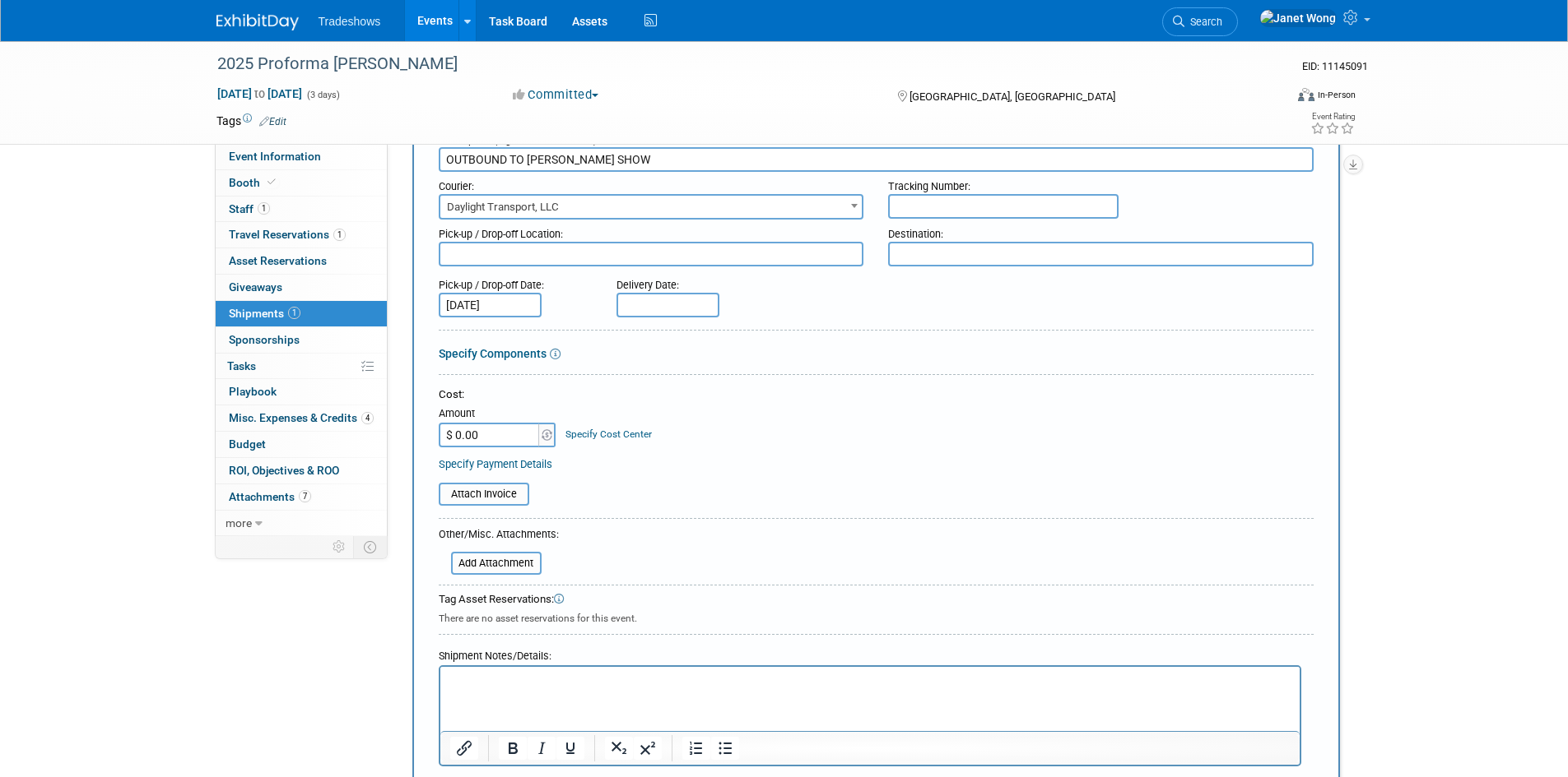
scroll to position [411, 0]
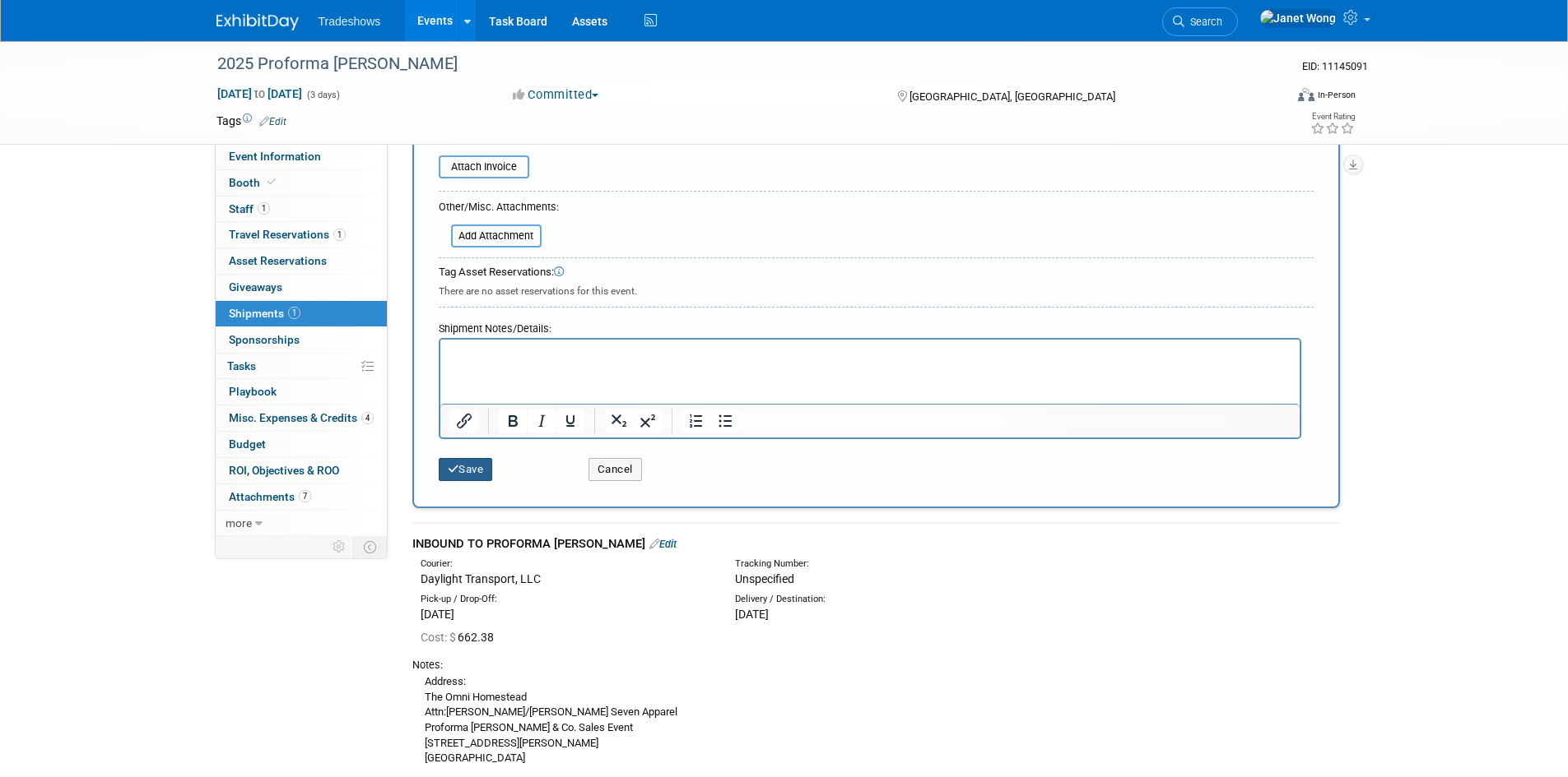
click at [454, 464] on icon "submit" at bounding box center [454, 469] width 12 height 11
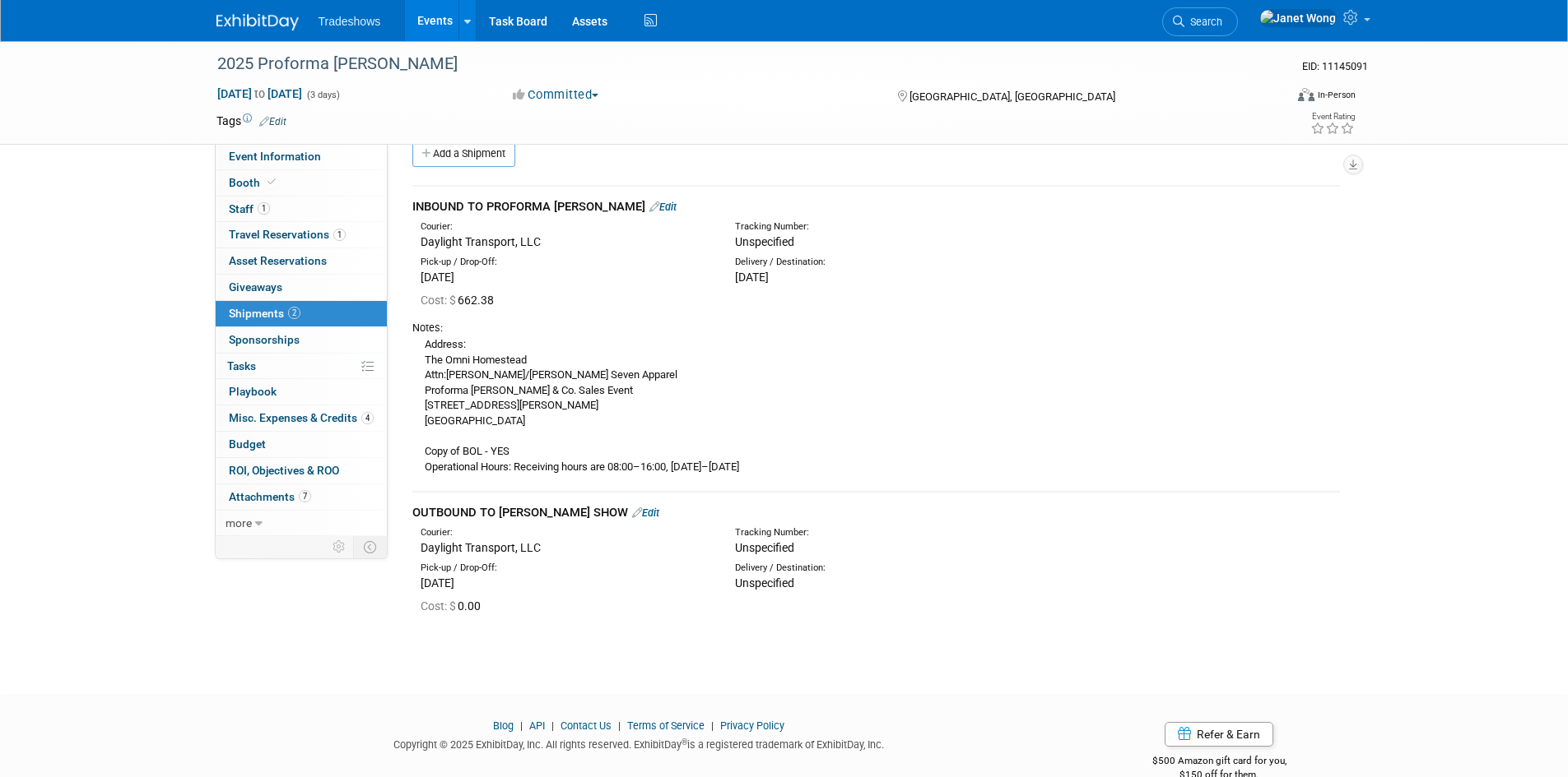
scroll to position [0, 0]
